Goal: Task Accomplishment & Management: Complete application form

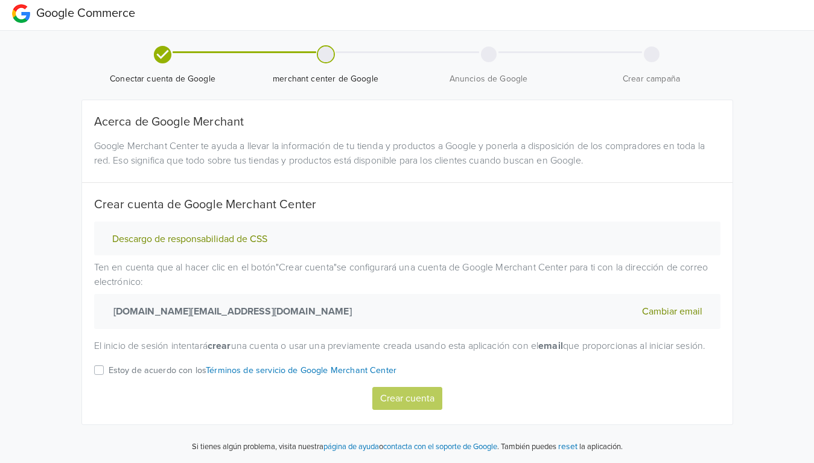
scroll to position [17, 0]
click at [109, 371] on label "Estoy de acuerdo con los Términos de servicio de Google Merchant Center" at bounding box center [253, 375] width 288 height 24
click at [0, 0] on input "Estoy de acuerdo con los Términos de servicio de Google Merchant Center" at bounding box center [0, 0] width 0 height 0
click at [405, 395] on button "Crear cuenta" at bounding box center [407, 398] width 70 height 23
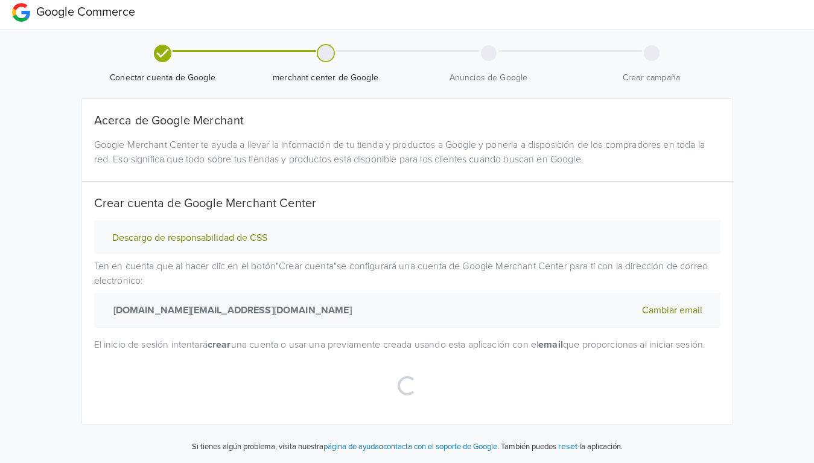
select select "cl"
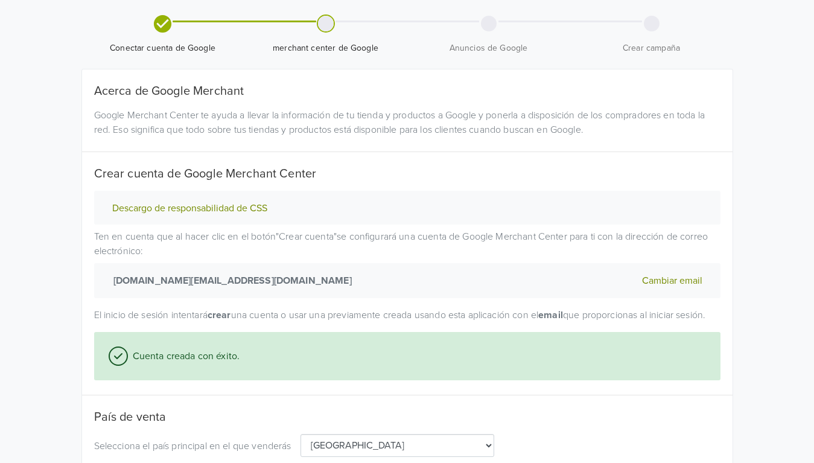
scroll to position [132, 0]
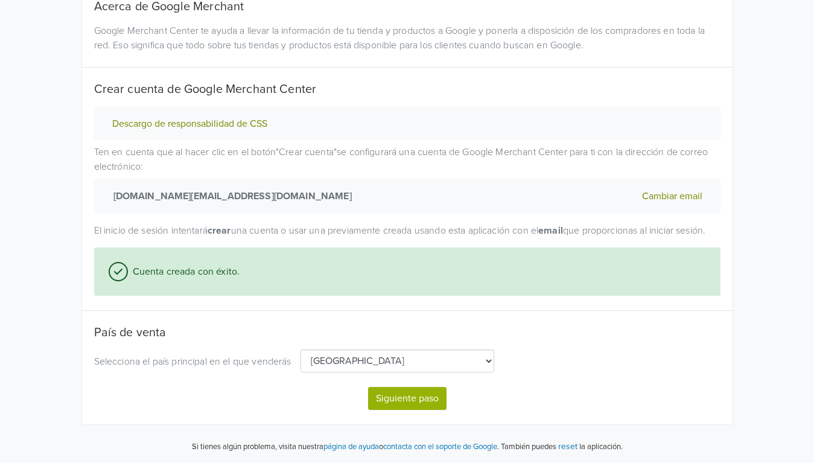
click at [410, 399] on button "Siguiente paso" at bounding box center [407, 398] width 78 height 23
select select "cl"
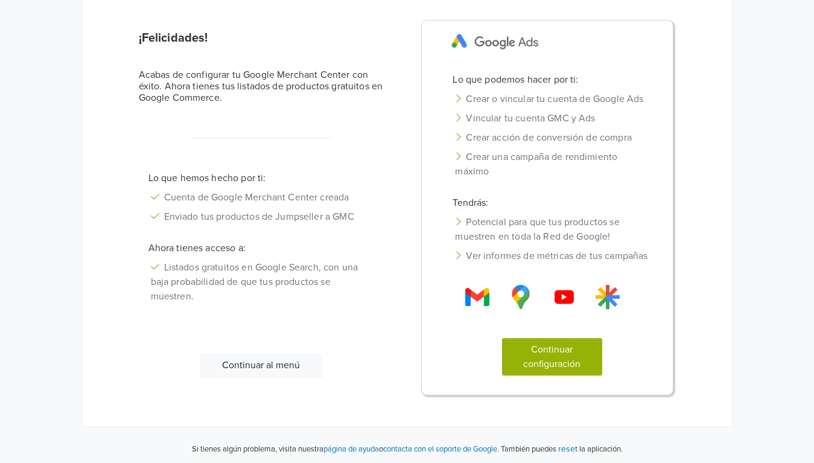
scroll to position [119, 0]
click at [261, 366] on button "Continuar al menú" at bounding box center [261, 363] width 122 height 23
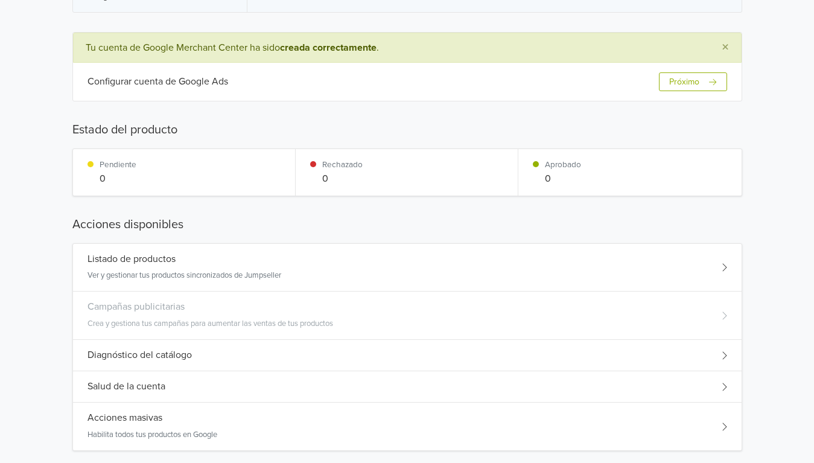
scroll to position [121, 0]
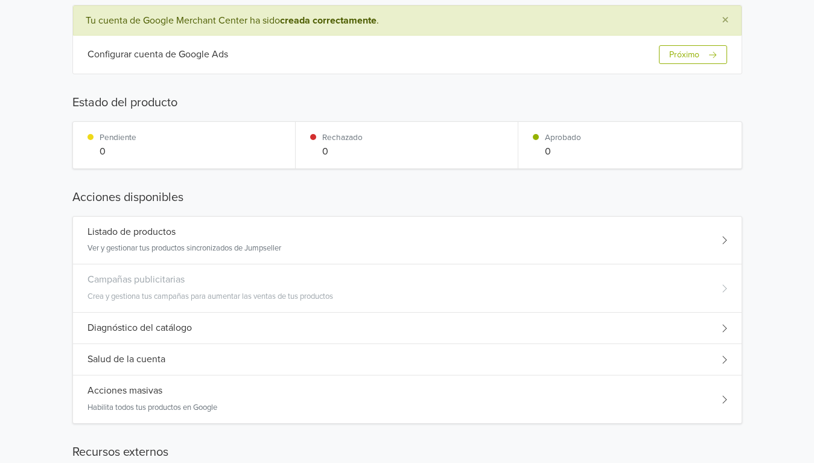
click at [206, 238] on div "Listado de productos Ver y gestionar tus productos sincronizados de Jumpseller" at bounding box center [184, 240] width 194 height 28
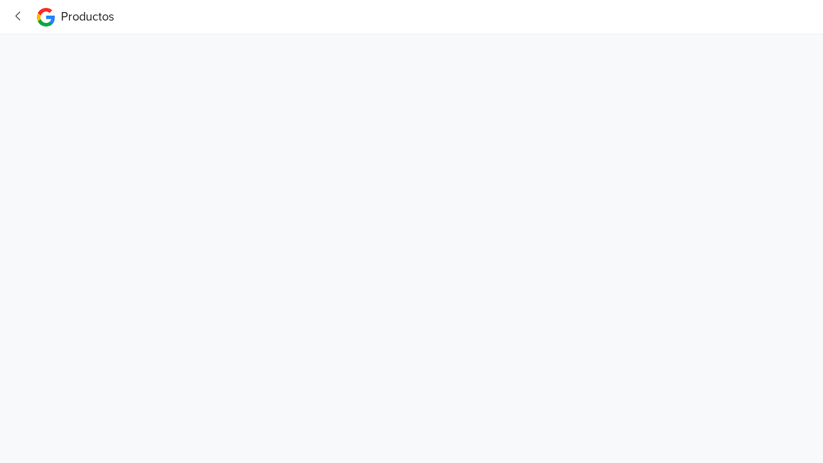
click at [16, 16] on icon "button" at bounding box center [18, 15] width 5 height 9
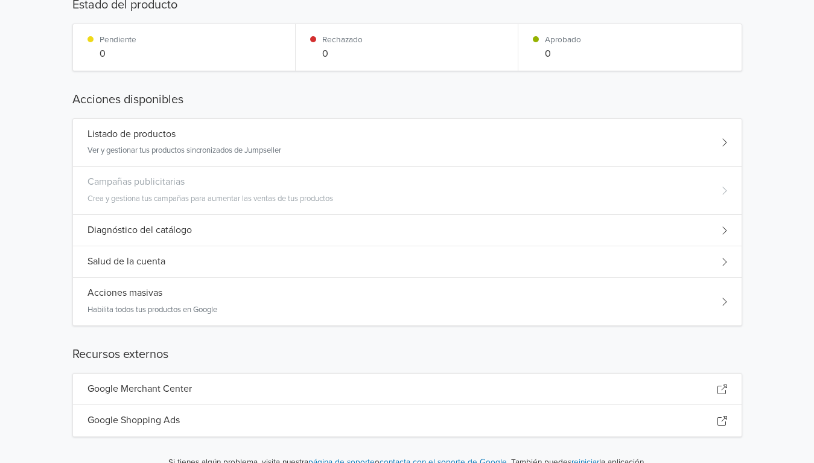
scroll to position [221, 0]
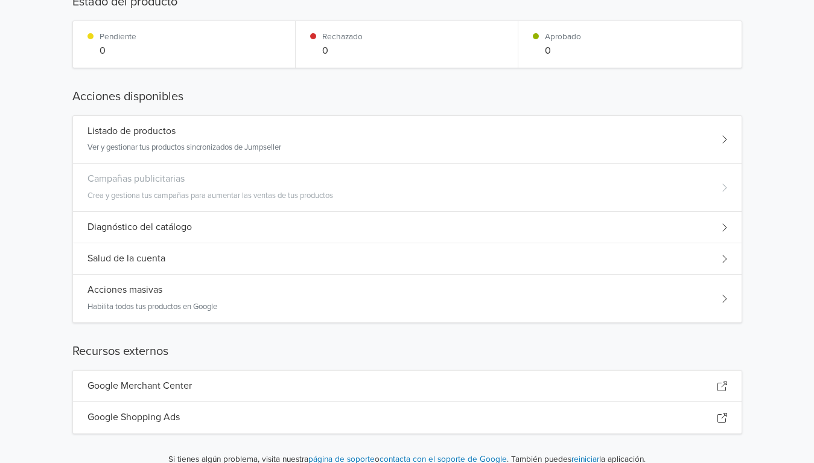
click at [281, 229] on div "Diagnóstico del catálogo" at bounding box center [407, 227] width 669 height 31
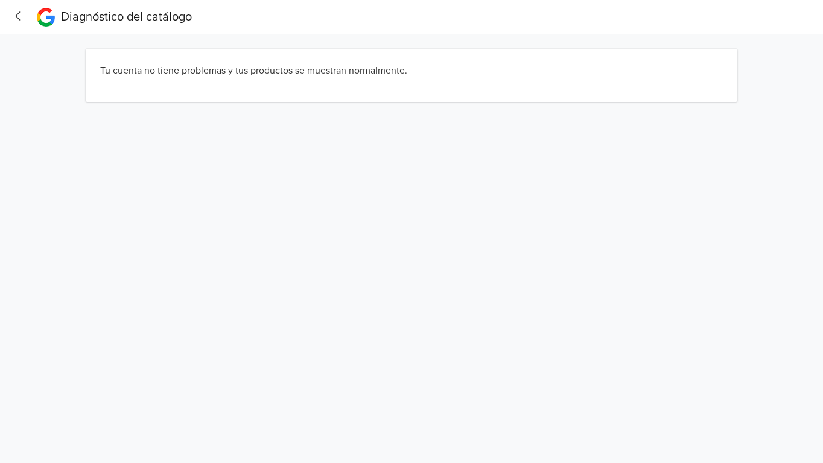
click at [17, 17] on icon "button" at bounding box center [18, 15] width 5 height 9
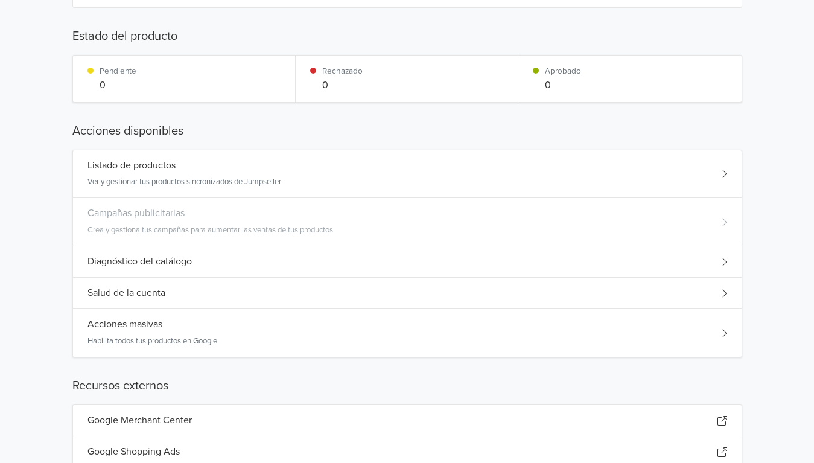
scroll to position [221, 0]
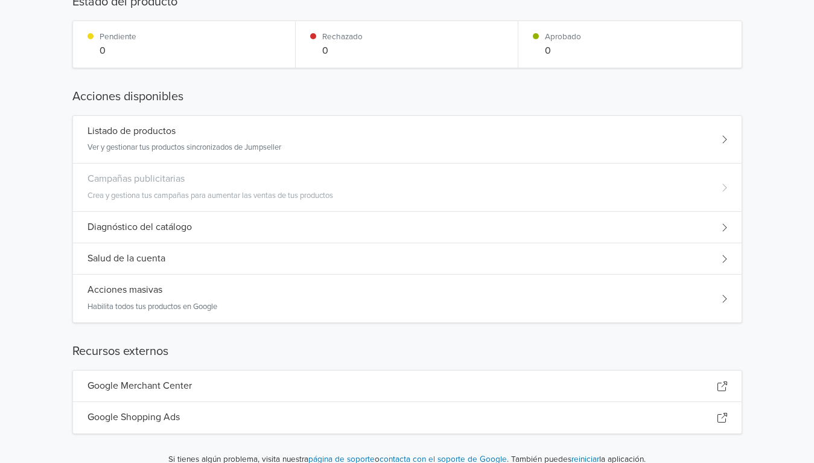
click at [324, 186] on div "Campañas publicitarias Crea y gestiona tus campañas para aumentar las ventas de…" at bounding box center [210, 187] width 246 height 28
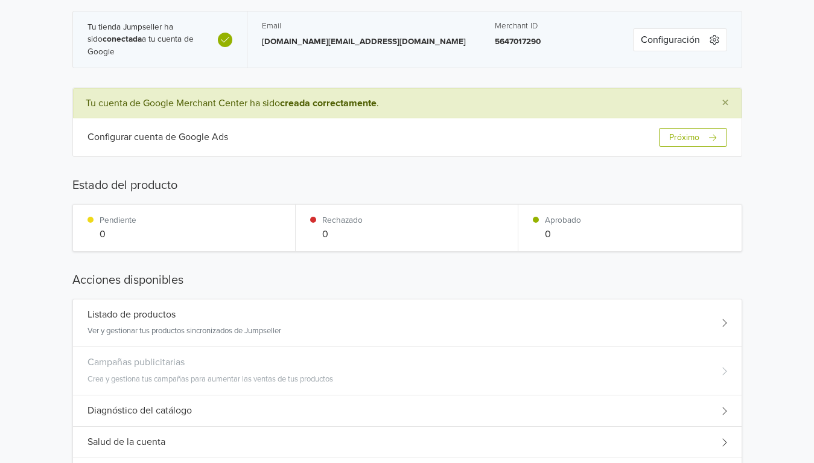
scroll to position [0, 0]
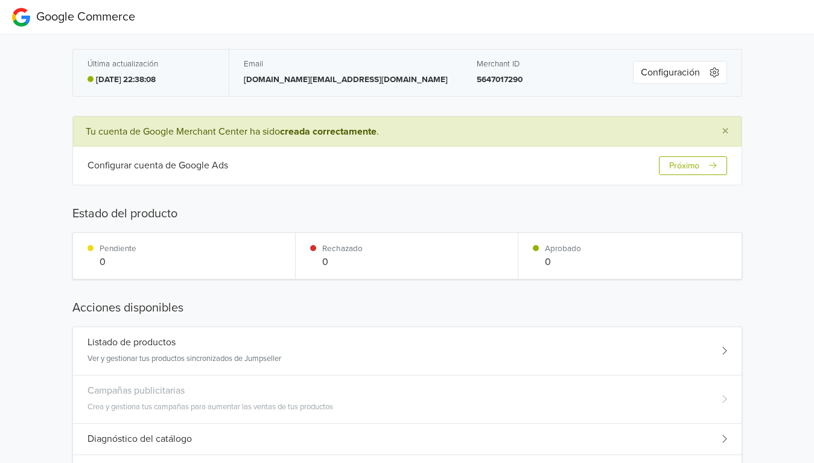
click at [653, 73] on button "Configuración" at bounding box center [680, 72] width 94 height 23
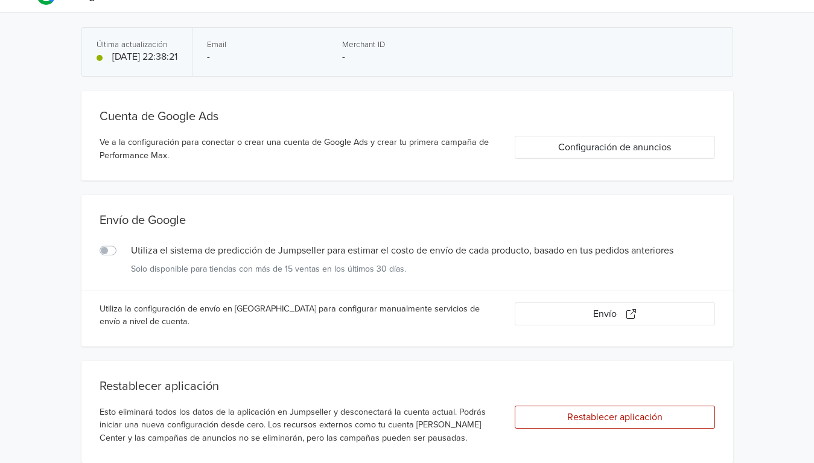
scroll to position [49, 0]
